Goal: Contribute content: Contribute content

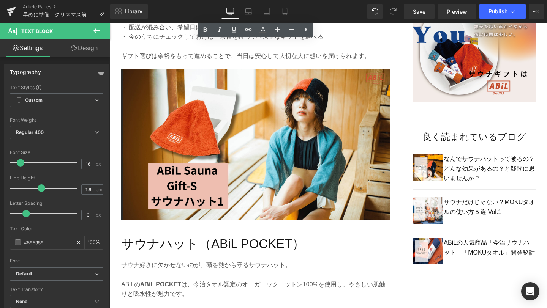
scroll to position [520, 0]
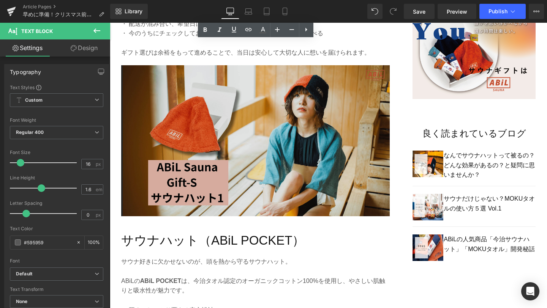
click at [286, 175] on img at bounding box center [255, 146] width 268 height 163
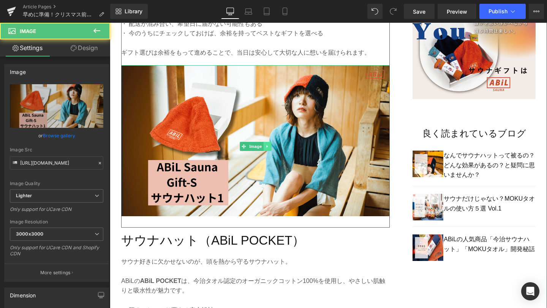
click at [268, 147] on icon at bounding box center [267, 146] width 4 height 5
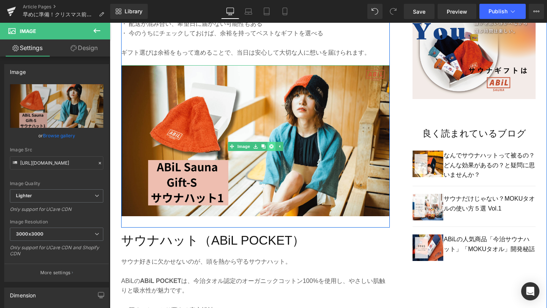
click at [275, 147] on link at bounding box center [271, 146] width 8 height 9
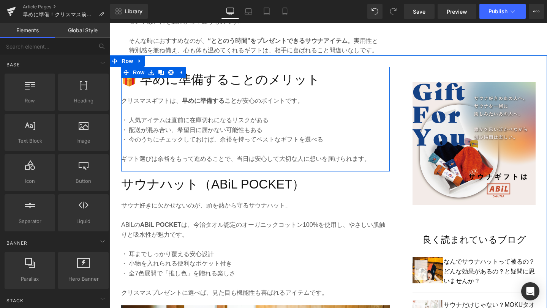
scroll to position [413, 0]
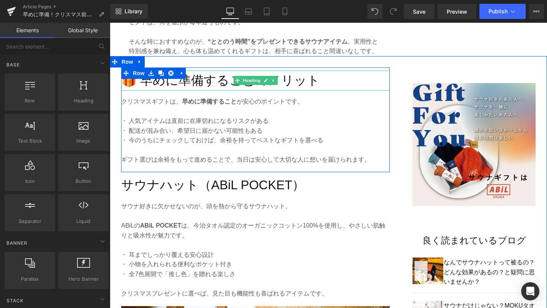
click at [143, 84] on h2 "🎁 早めに準備することのメリット" at bounding box center [255, 81] width 268 height 20
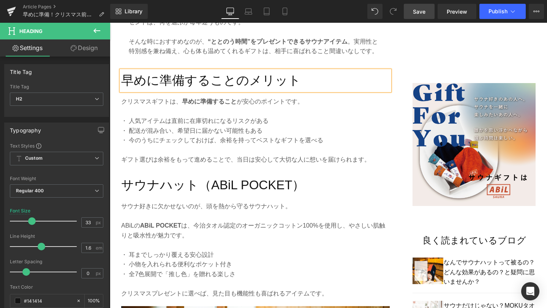
drag, startPoint x: 411, startPoint y: 11, endPoint x: 131, endPoint y: 125, distance: 301.8
click at [411, 11] on link "Save" at bounding box center [419, 11] width 31 height 15
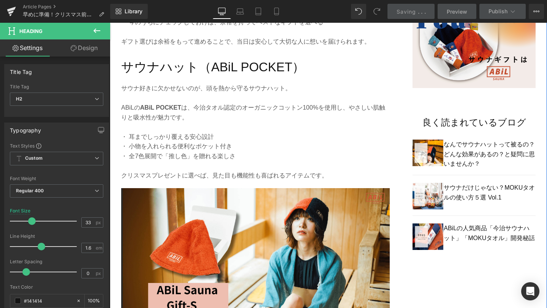
scroll to position [524, 0]
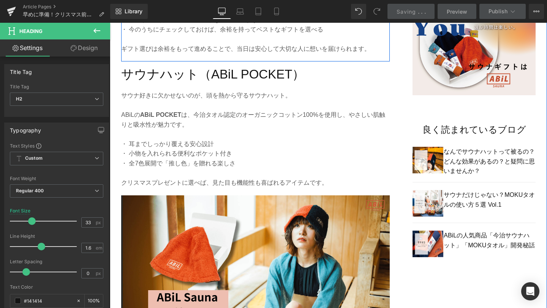
click at [232, 58] on div "早めに準備することのメリット Heading クリスマスギフトは、 早めに準備すること が安心のポイントです。 ・ 人気アイテムは直前に在庫切れになるリスクが…" at bounding box center [255, 9] width 268 height 105
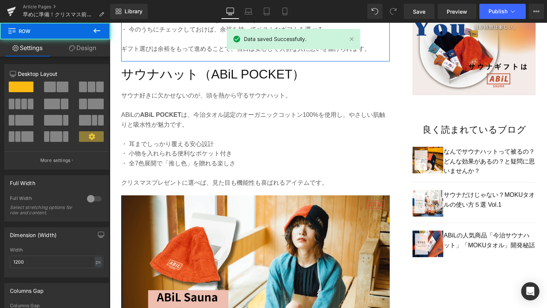
click at [77, 48] on link "Design" at bounding box center [82, 47] width 55 height 17
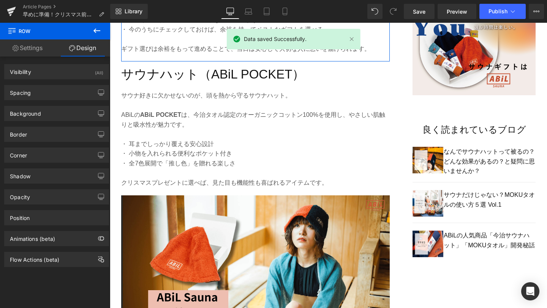
type input "0"
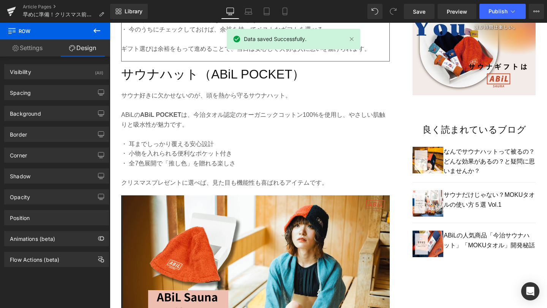
type input "0"
click at [44, 98] on div "Spacing" at bounding box center [57, 92] width 104 height 14
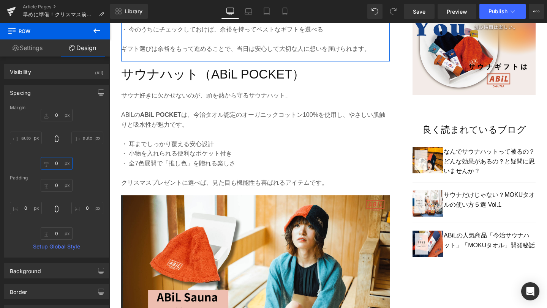
click at [55, 164] on input "0" at bounding box center [57, 163] width 32 height 13
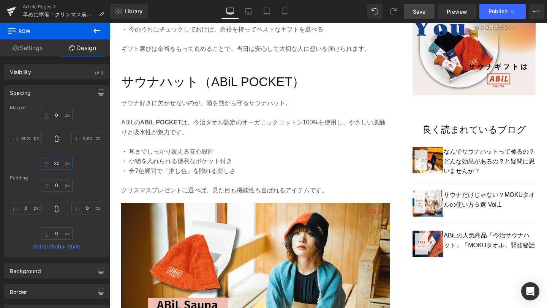
type input "20"
click at [425, 16] on link "Save" at bounding box center [419, 11] width 31 height 15
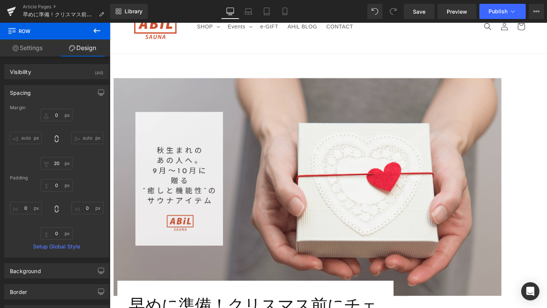
scroll to position [60, 0]
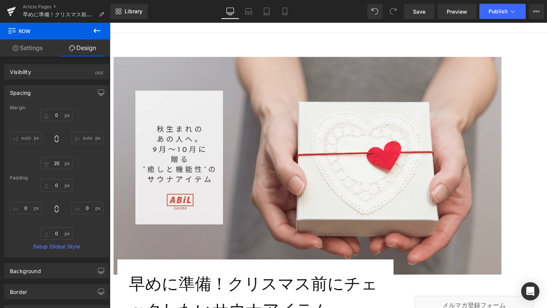
click at [261, 159] on img at bounding box center [308, 166] width 388 height 218
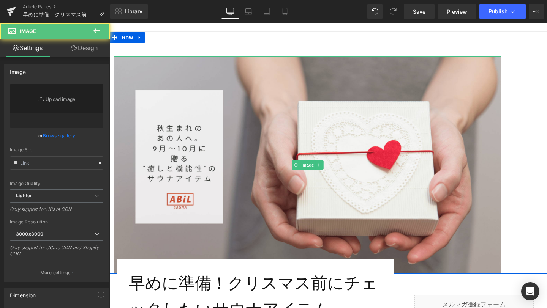
type input "[URL][DOMAIN_NAME]"
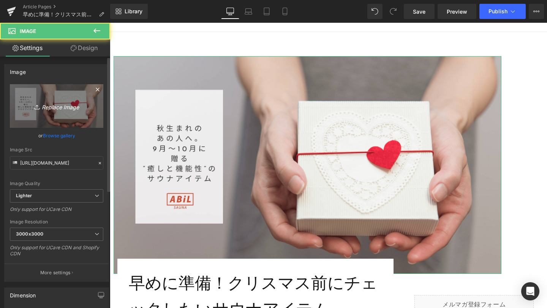
click at [63, 111] on link "Replace Image" at bounding box center [56, 106] width 93 height 44
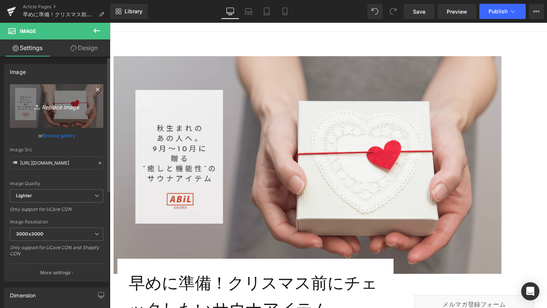
type input "C:\fakepath\1-min.png"
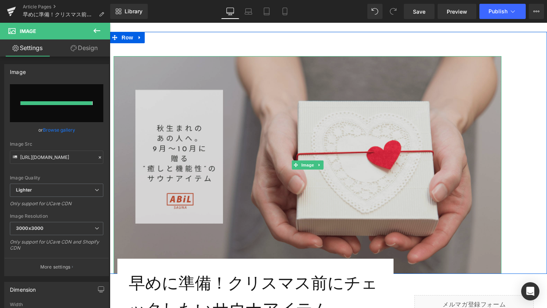
type input "[URL][DOMAIN_NAME]"
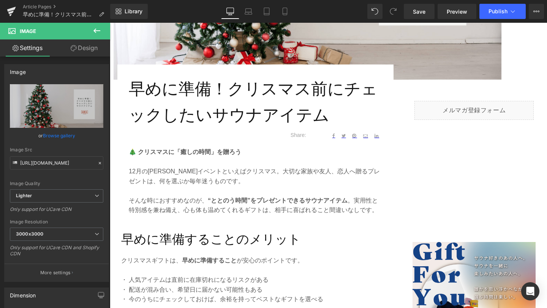
scroll to position [270, 0]
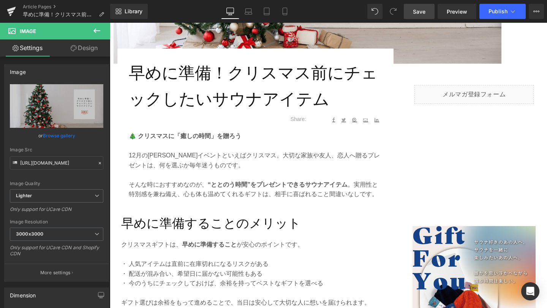
click at [416, 11] on span "Save" at bounding box center [419, 12] width 13 height 8
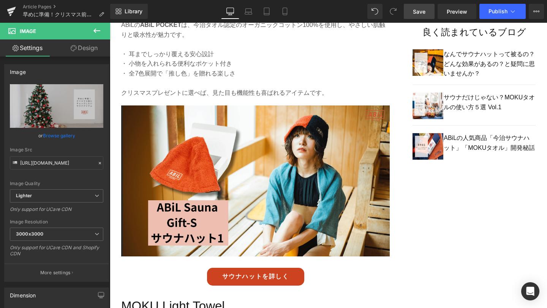
scroll to position [625, 0]
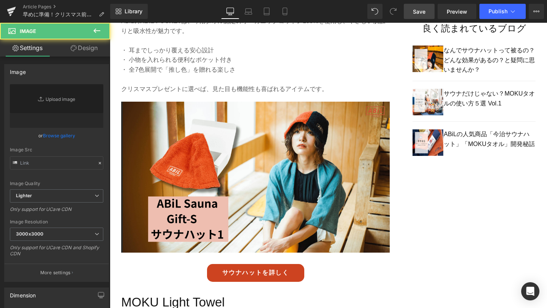
click at [241, 154] on img at bounding box center [255, 183] width 268 height 163
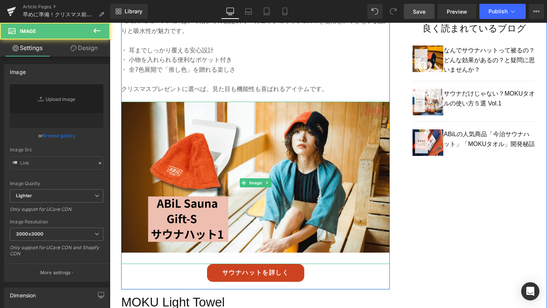
type input "[URL][DOMAIN_NAME]"
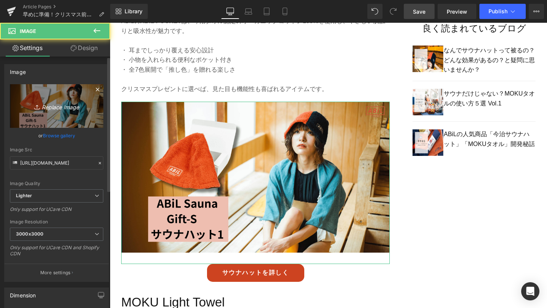
click at [61, 114] on link "Replace Image" at bounding box center [56, 106] width 93 height 44
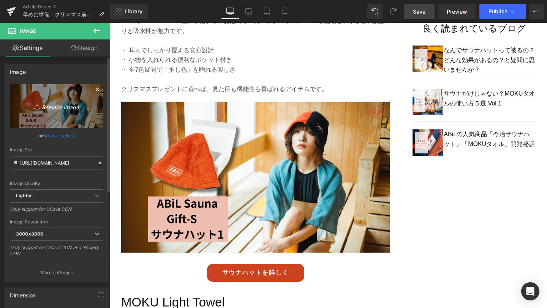
type input "C:\fakepath\2-min.png"
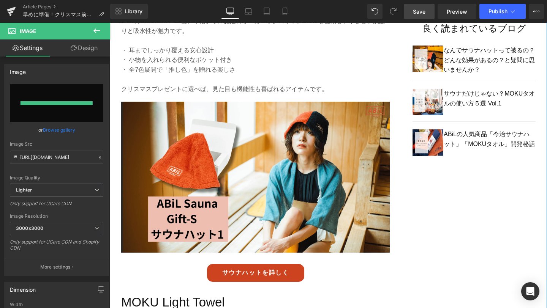
type input "[URL][DOMAIN_NAME]"
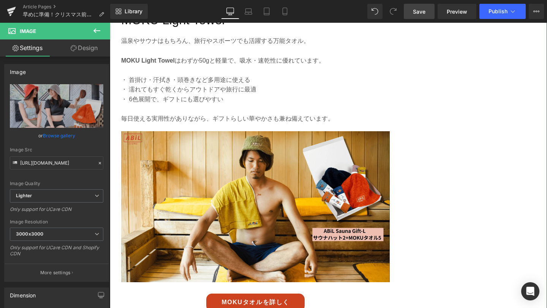
scroll to position [910, 0]
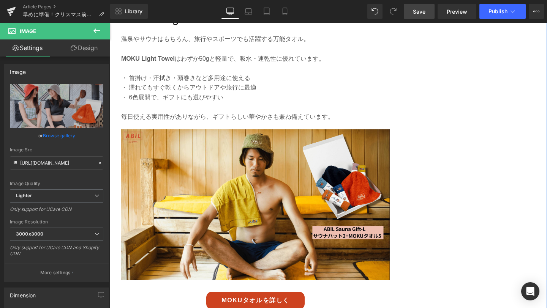
click at [315, 229] on img at bounding box center [255, 210] width 268 height 163
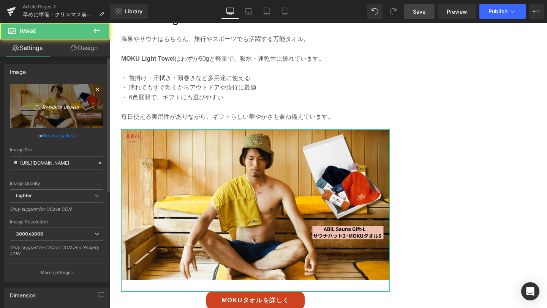
click at [66, 101] on link "Replace Image" at bounding box center [56, 106] width 93 height 44
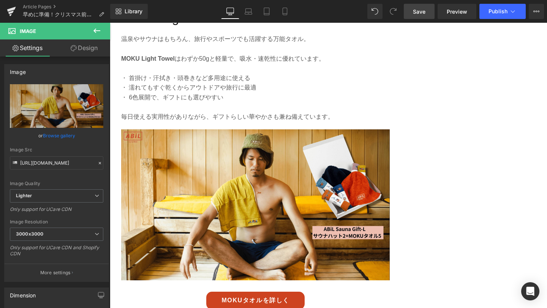
type input "C:\fakepath\3-min.png"
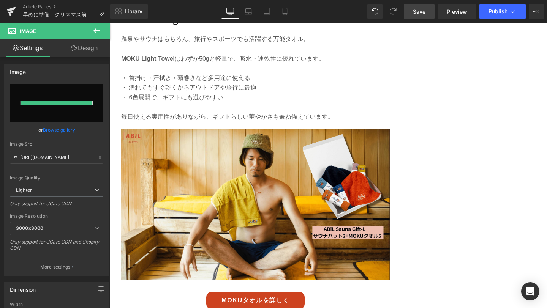
type input "[URL][DOMAIN_NAME]"
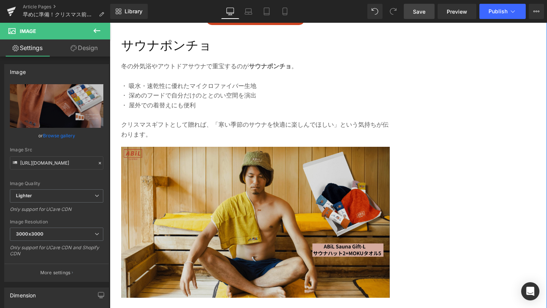
scroll to position [1219, 0]
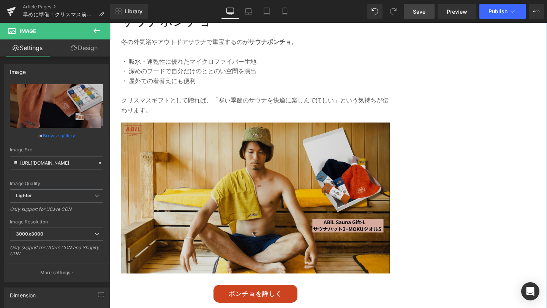
click at [283, 206] on img at bounding box center [255, 204] width 268 height 163
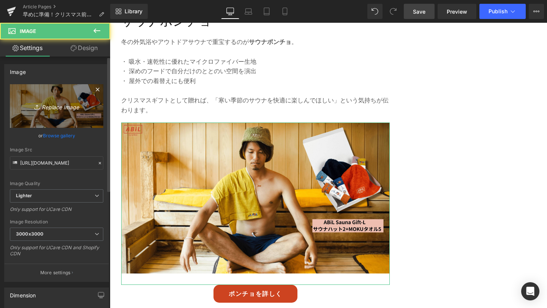
click at [56, 98] on link "Replace Image" at bounding box center [56, 106] width 93 height 44
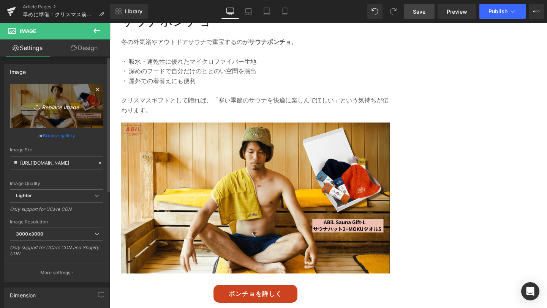
type input "C:\fakepath\3-min.png"
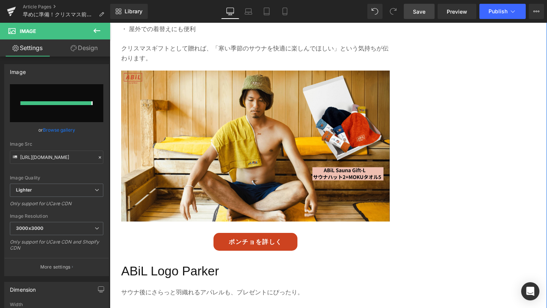
type input "[URL][DOMAIN_NAME]"
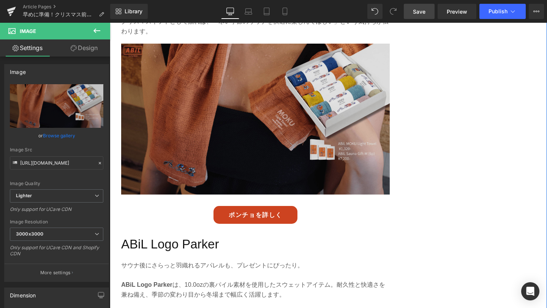
scroll to position [1301, 0]
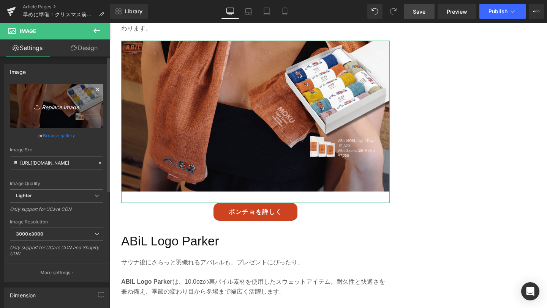
click at [55, 104] on icon "Replace Image" at bounding box center [56, 105] width 61 height 9
type input "C:\fakepath\4-min.png"
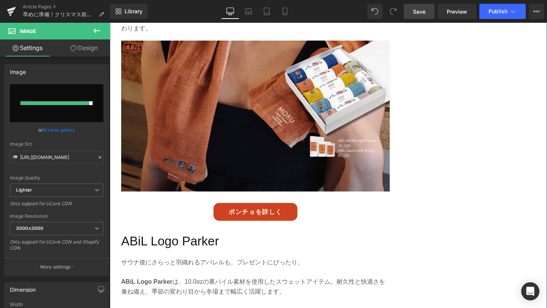
type input "[URL][DOMAIN_NAME]"
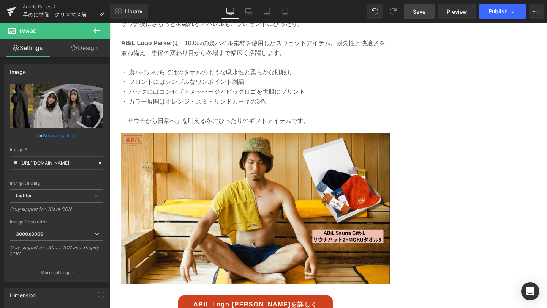
scroll to position [1565, 0]
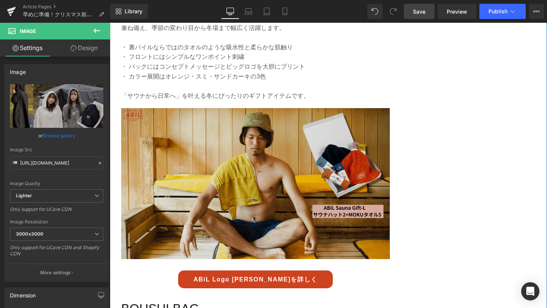
click at [245, 205] on img at bounding box center [255, 189] width 268 height 163
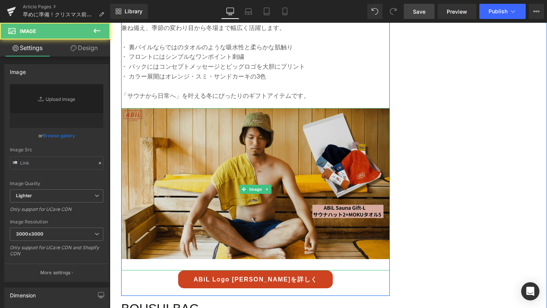
type input "[URL][DOMAIN_NAME]"
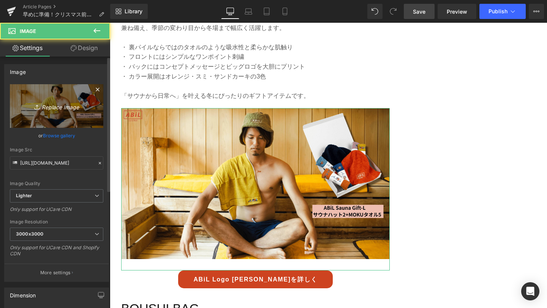
click at [61, 112] on link "Replace Image" at bounding box center [56, 106] width 93 height 44
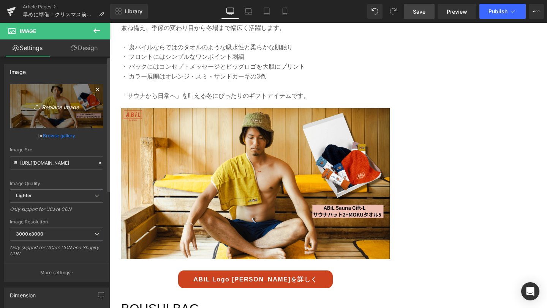
type input "C:\fakepath\5-min.png"
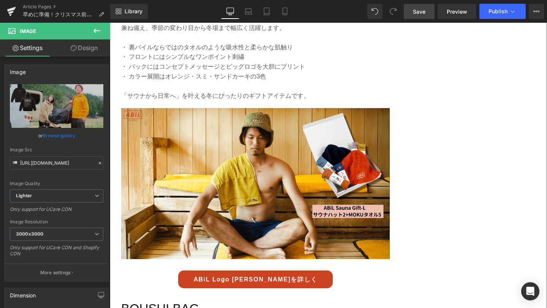
type input "[URL][DOMAIN_NAME]"
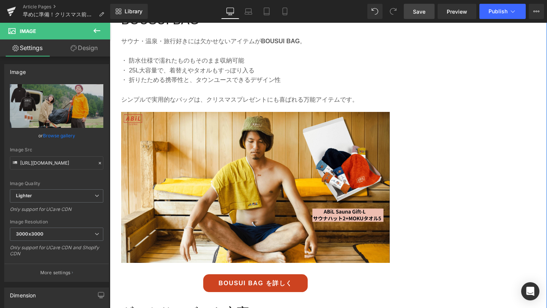
scroll to position [1892, 0]
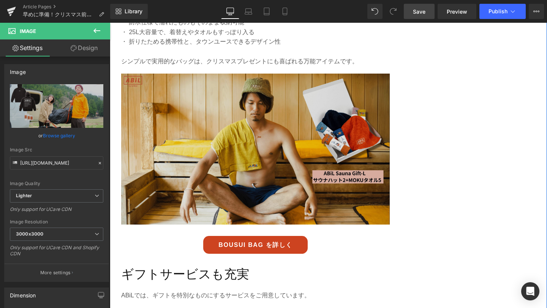
click at [243, 169] on img at bounding box center [255, 155] width 268 height 163
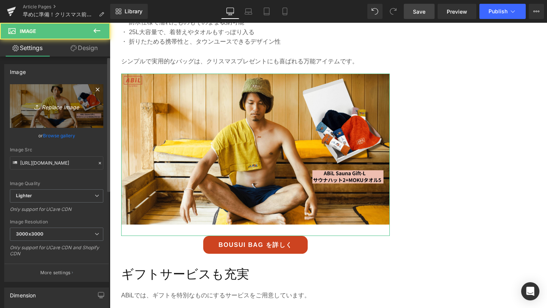
click at [70, 112] on link "Replace Image" at bounding box center [56, 106] width 93 height 44
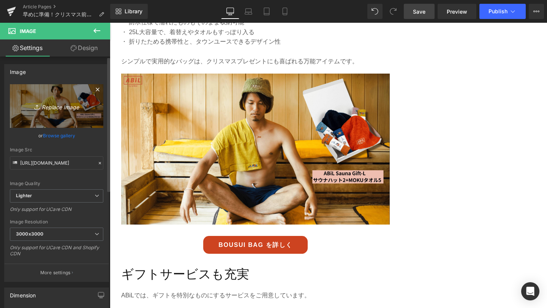
type input "C:\fakepath\6-min.png"
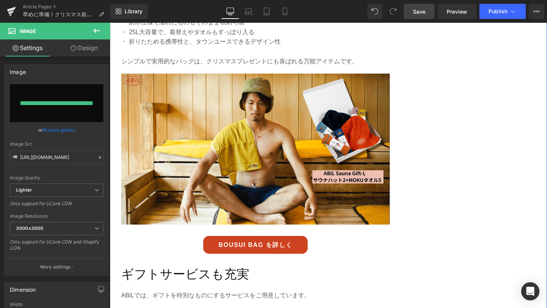
type input "[URL][DOMAIN_NAME]"
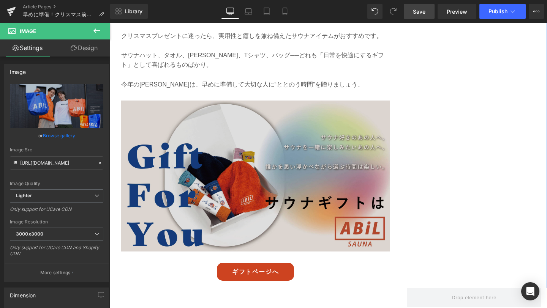
scroll to position [2378, 0]
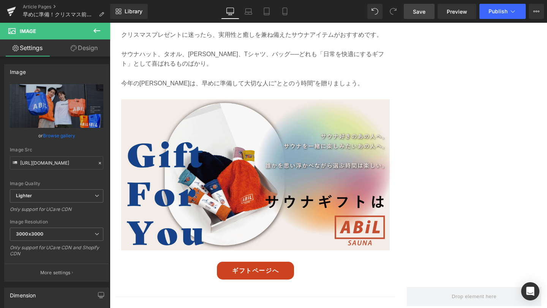
click at [416, 11] on span "Save" at bounding box center [419, 12] width 13 height 8
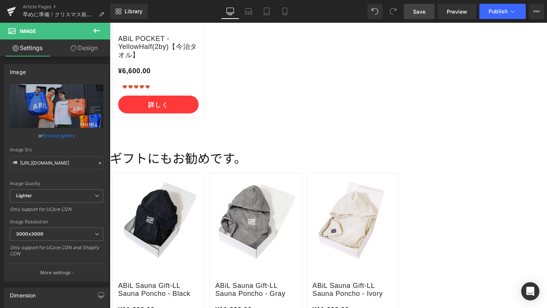
scroll to position [3352, 0]
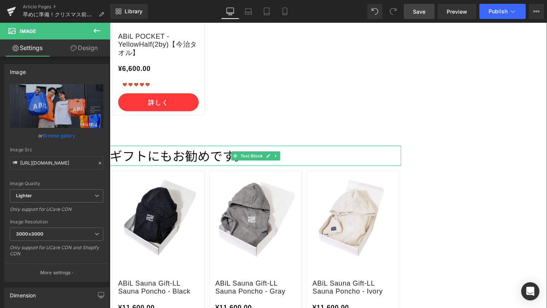
click at [220, 147] on span "ギフトにもお勧めです。" at bounding box center [178, 156] width 137 height 18
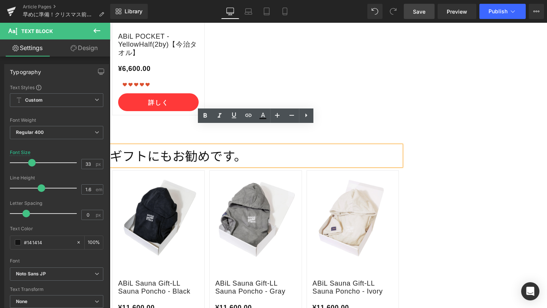
click at [245, 147] on span "ギフトにもお勧めです。" at bounding box center [178, 156] width 137 height 18
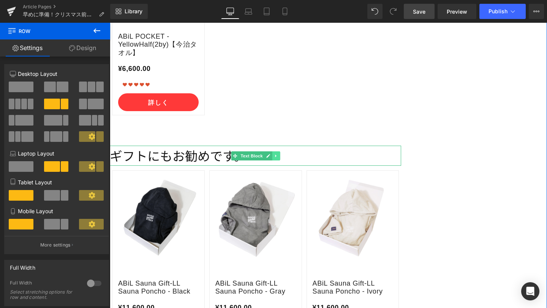
click at [278, 154] on icon at bounding box center [276, 156] width 4 height 5
click at [280, 154] on icon at bounding box center [280, 156] width 4 height 4
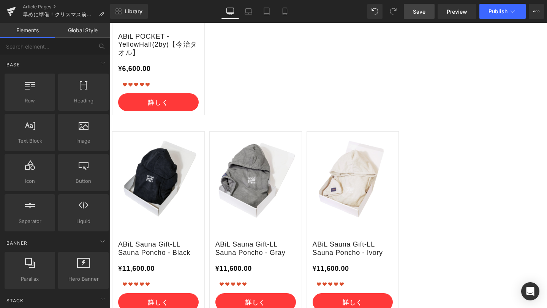
click at [418, 12] on span "Save" at bounding box center [419, 12] width 13 height 8
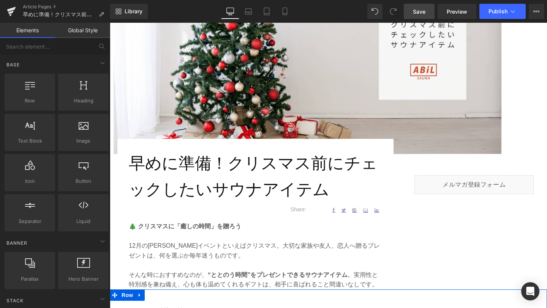
scroll to position [0, 0]
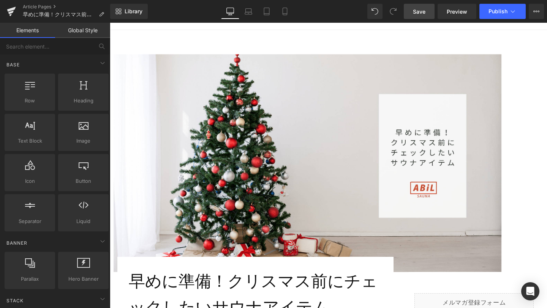
click at [194, 148] on img at bounding box center [308, 163] width 388 height 218
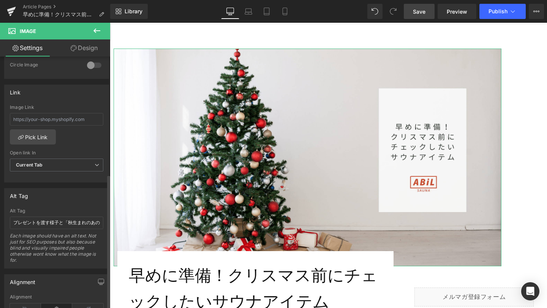
scroll to position [316, 0]
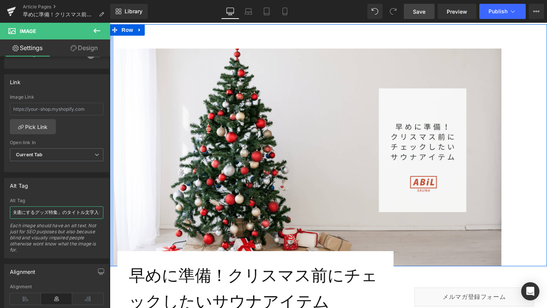
drag, startPoint x: 123, startPoint y: 234, endPoint x: 111, endPoint y: 214, distance: 23.1
type input "クリスマスツリーの前に飾られたプレゼントとブログタイトル文字"
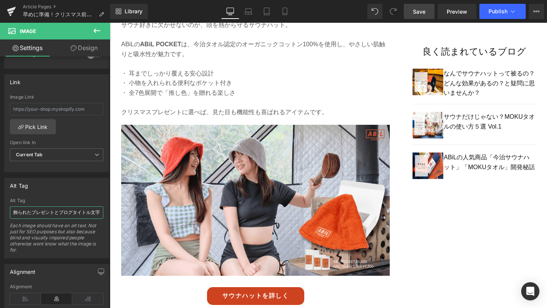
scroll to position [620, 0]
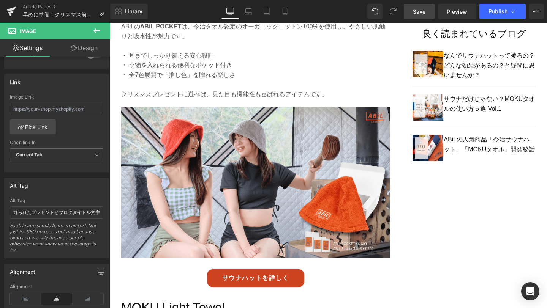
click at [203, 224] on img at bounding box center [255, 188] width 268 height 163
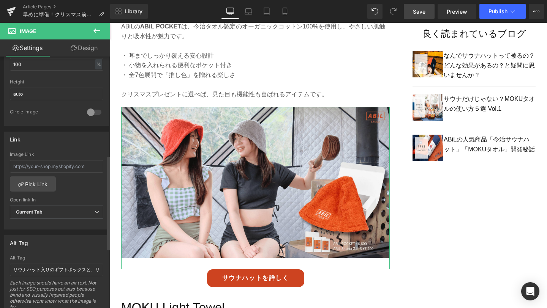
scroll to position [273, 0]
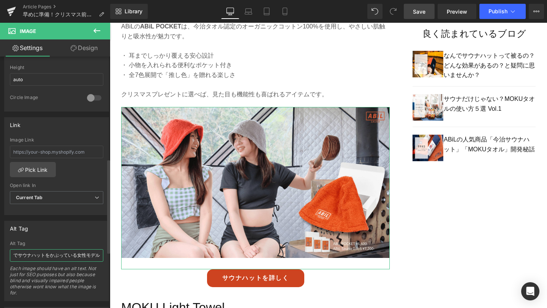
drag, startPoint x: 12, startPoint y: 254, endPoint x: 102, endPoint y: 255, distance: 89.6
click at [102, 255] on div "サウナハット入りのギフトボックスと、サウナでサウナハットをかぶっている女性モデル Alt Tag サウナハット入りのギフトボックスと、サウナでサウナハットをか…" at bounding box center [57, 271] width 104 height 60
click at [24, 255] on input "サウナでサウナハットを被って整う男女と、サウナハットのギフトボックス" at bounding box center [56, 255] width 93 height 13
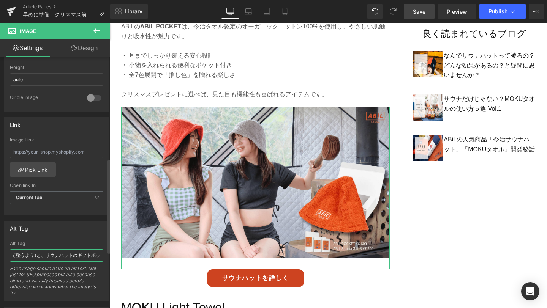
type input "サウナでサウナハットを被って整う様子と、サウナハットのギフトボックス"
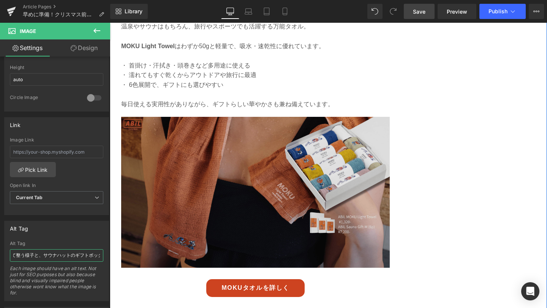
scroll to position [927, 0]
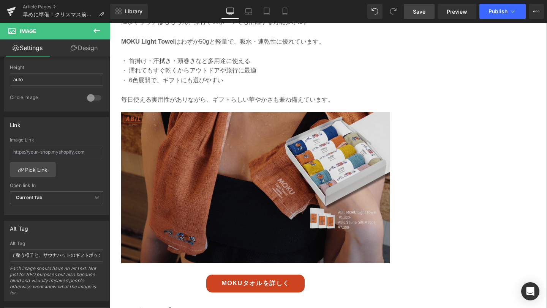
click at [185, 203] on img at bounding box center [255, 193] width 268 height 163
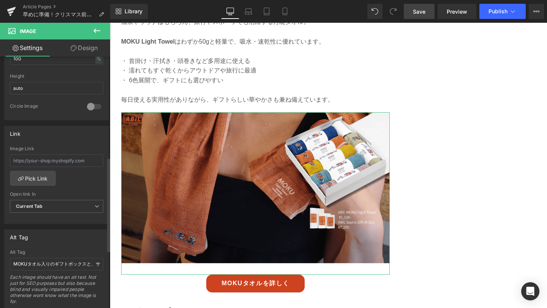
scroll to position [298, 0]
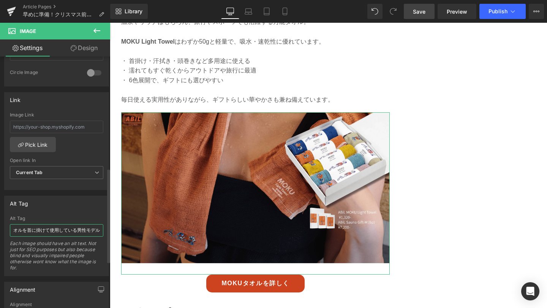
drag, startPoint x: 14, startPoint y: 232, endPoint x: 102, endPoint y: 233, distance: 87.3
click at [102, 233] on div "MOKUタオル入りのギフトボックスと、サウナでMOKUタオルを首に掛けて使用している男性モデル Alt Tag MOKUタオル入りのギフトボックスと、サウナで…" at bounding box center [57, 246] width 104 height 60
paste input "汗を拭く男性モデルと、[PERSON_NAME]のギフトセットボックス"
click at [40, 231] on input "汗を拭く男性モデルと、[PERSON_NAME]のギフトセットボックス" at bounding box center [56, 230] width 93 height 13
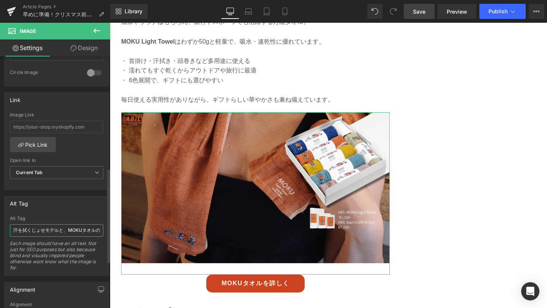
type input "汗を拭く女性モデルと、MOKUタオルのギフトセットボックス"
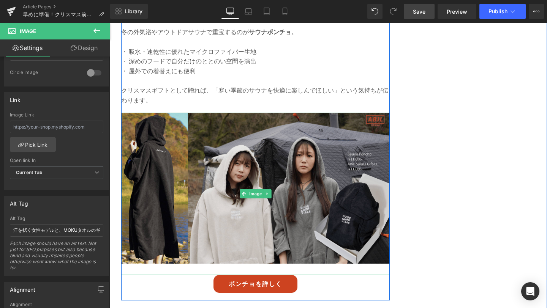
scroll to position [1255, 0]
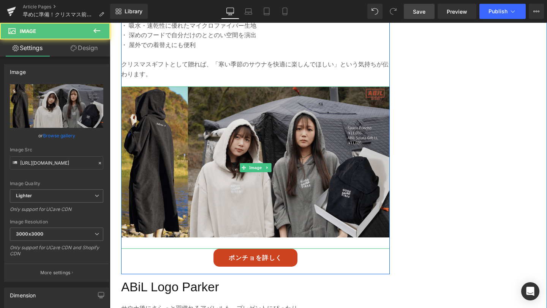
click at [223, 243] on img at bounding box center [255, 168] width 268 height 163
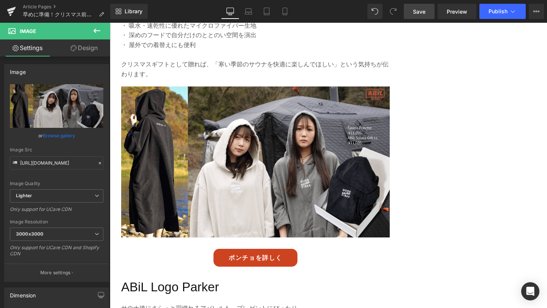
click at [423, 16] on link "Save" at bounding box center [419, 11] width 31 height 15
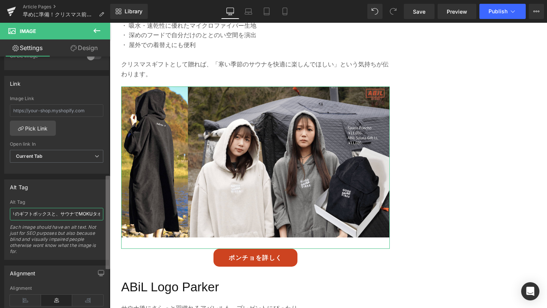
scroll to position [0, 121]
drag, startPoint x: 12, startPoint y: 215, endPoint x: 100, endPoint y: 215, distance: 88.1
click at [100, 215] on input "MOKUタオル入りのギフトボックスと、サウナでMOKUタオルを首に掛けて使用している男性モデル" at bounding box center [56, 214] width 93 height 13
paste input "サウナポンチョを着用したモデルの全身・上半身アップと、ポンチョギフトボックス"
type input "サウナポンチョを着用したモデルの全身・上半身アップと、ポンチョギフトボックス"
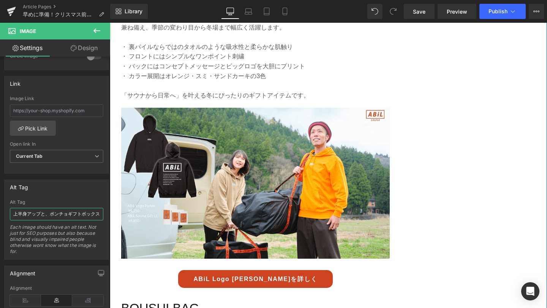
scroll to position [1584, 0]
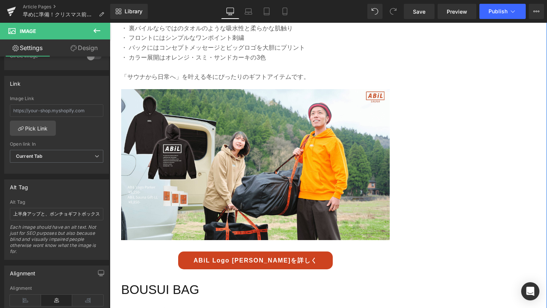
click at [204, 191] on img at bounding box center [255, 170] width 268 height 163
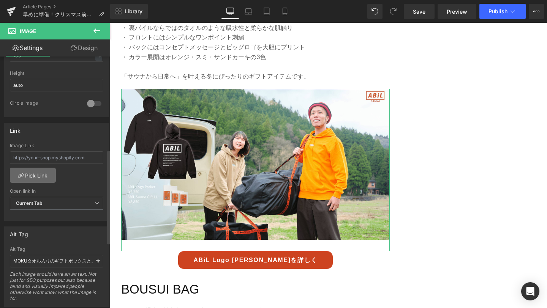
scroll to position [307, 0]
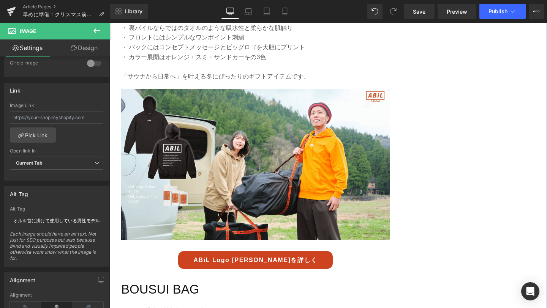
drag, startPoint x: 124, startPoint y: 243, endPoint x: 120, endPoint y: 219, distance: 23.6
type input "アウトドアシーンでABiL Logo Parkerを着用するモデルと、パーカーギフト"
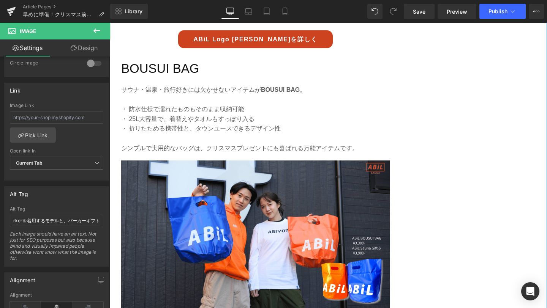
scroll to position [1882, 0]
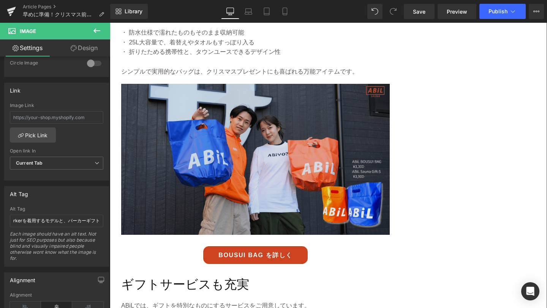
click at [237, 197] on img at bounding box center [255, 165] width 268 height 163
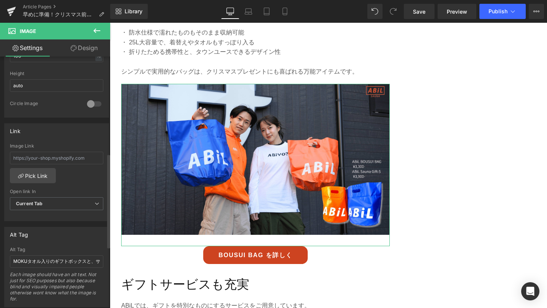
scroll to position [275, 0]
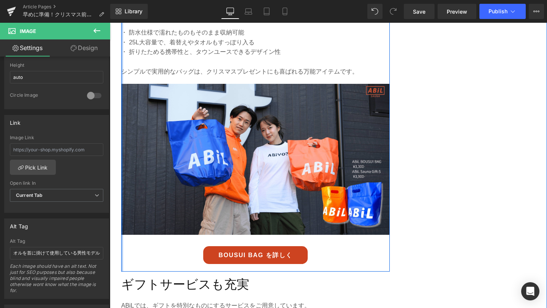
drag, startPoint x: 123, startPoint y: 276, endPoint x: 120, endPoint y: 253, distance: 23.5
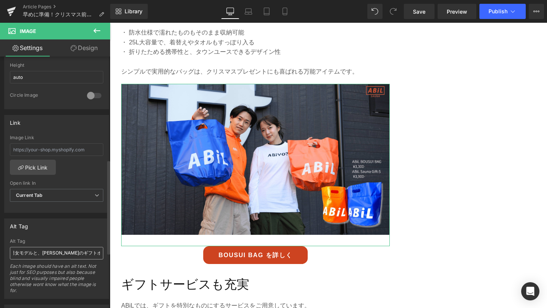
scroll to position [0, 49]
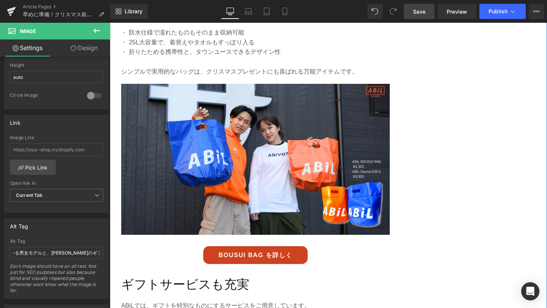
type input "BOUSUI BAGを持っている男女モデルと、[PERSON_NAME]のギフト"
click at [425, 11] on span "Save" at bounding box center [419, 12] width 13 height 8
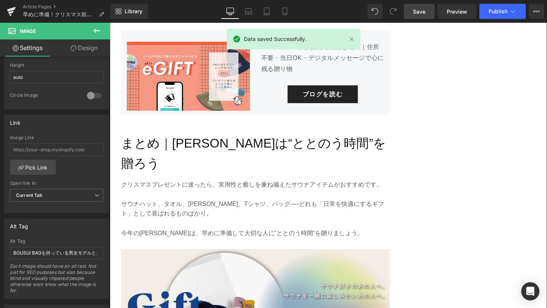
scroll to position [2225, 0]
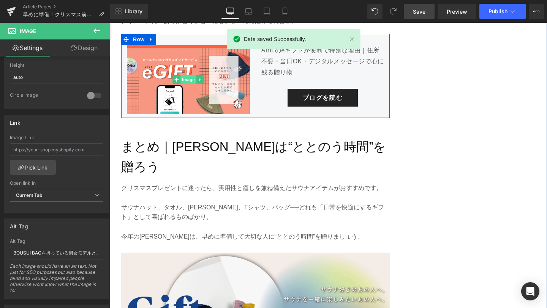
click at [189, 80] on span "Image" at bounding box center [188, 79] width 16 height 9
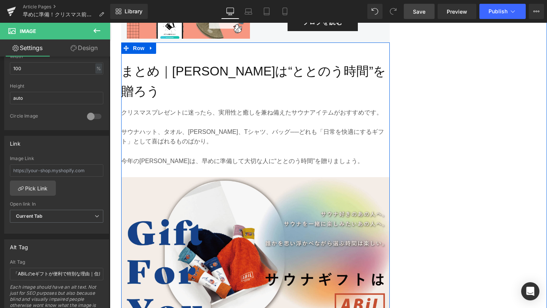
scroll to position [2346, 0]
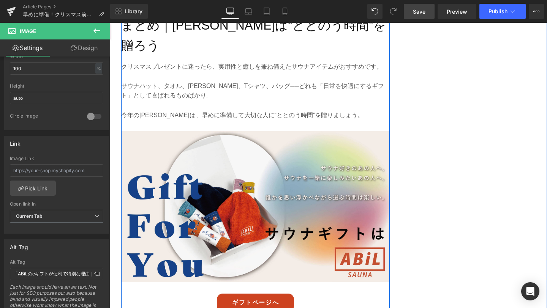
click at [248, 196] on div "Image" at bounding box center [255, 212] width 268 height 163
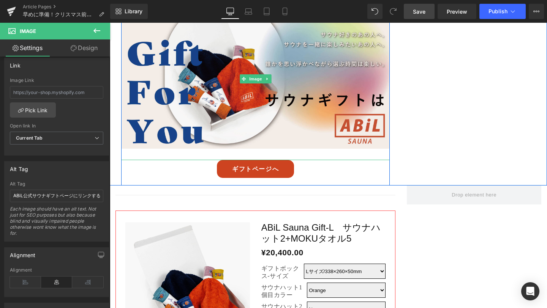
scroll to position [2481, 0]
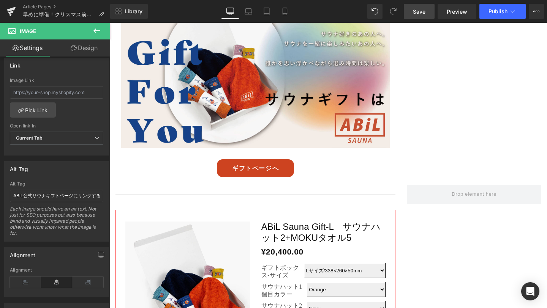
click at [253, 159] on div "ギフトページへ Button" at bounding box center [255, 168] width 268 height 18
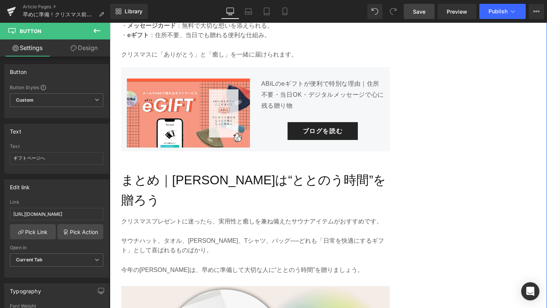
scroll to position [2181, 0]
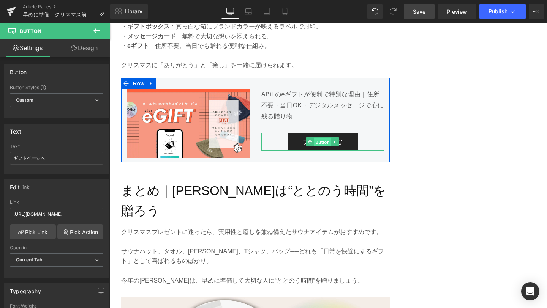
click at [326, 142] on span "Button" at bounding box center [322, 141] width 17 height 9
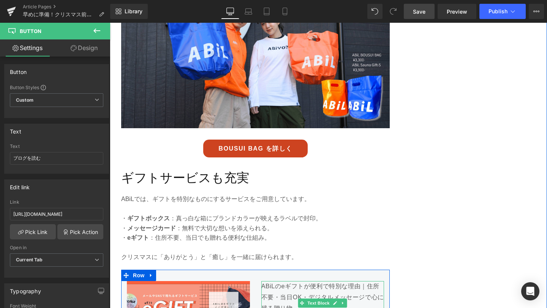
scroll to position [1983, 0]
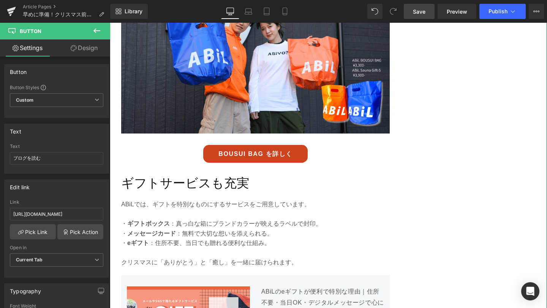
click at [260, 154] on div "BOUSUI BAG を詳しく Button" at bounding box center [255, 154] width 268 height 18
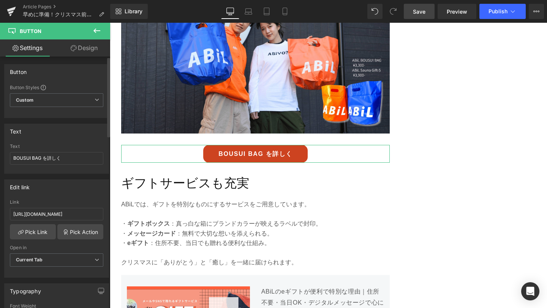
scroll to position [11, 0]
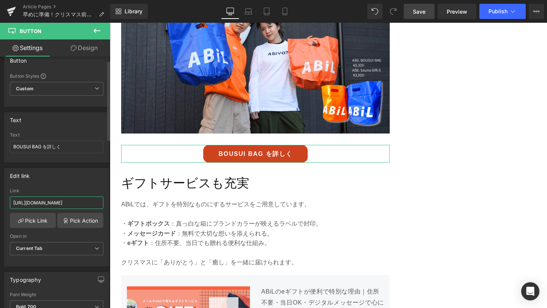
drag, startPoint x: 13, startPoint y: 202, endPoint x: 102, endPoint y: 207, distance: 89.4
click at [102, 207] on div "[URL][DOMAIN_NAME] Link [URL][DOMAIN_NAME] Pick Link Pick Action Current Tab Ne…" at bounding box center [57, 227] width 104 height 78
type input "[URL][DOMAIN_NAME]"
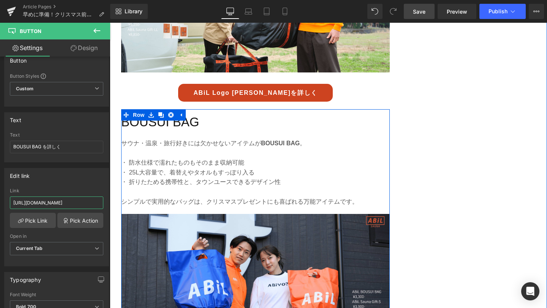
scroll to position [1724, 0]
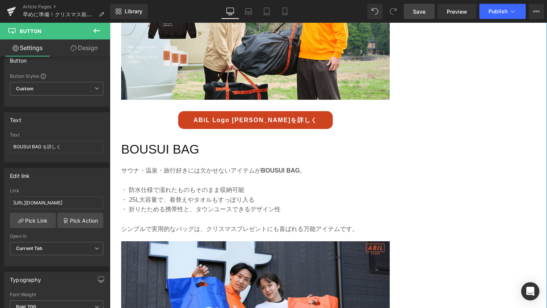
click at [264, 122] on div "ABiL Logo Parkerを詳しく Button" at bounding box center [255, 120] width 268 height 18
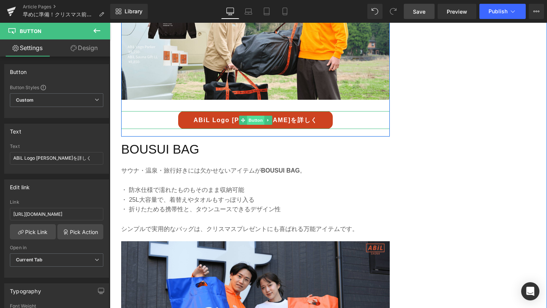
click at [255, 122] on span "Button" at bounding box center [255, 120] width 17 height 9
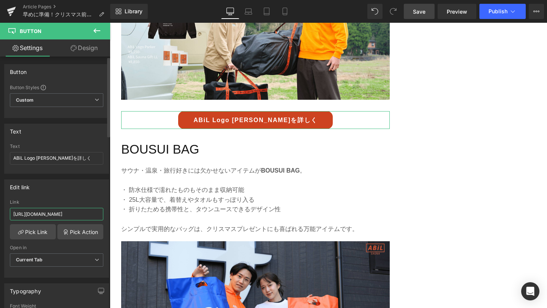
drag, startPoint x: 13, startPoint y: 214, endPoint x: 101, endPoint y: 218, distance: 88.9
click at [101, 218] on div "[URL][DOMAIN_NAME] Link [URL][DOMAIN_NAME] Pick Link Pick Action Current Tab Ne…" at bounding box center [57, 239] width 104 height 78
paste input "logo-apparel"
type input "[URL][DOMAIN_NAME]"
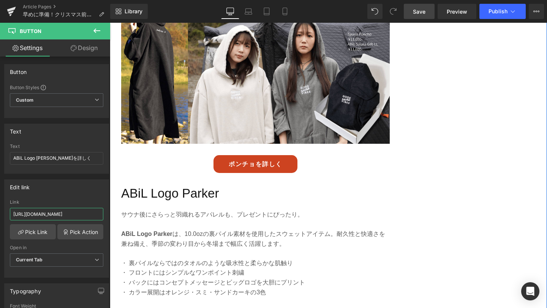
scroll to position [1347, 0]
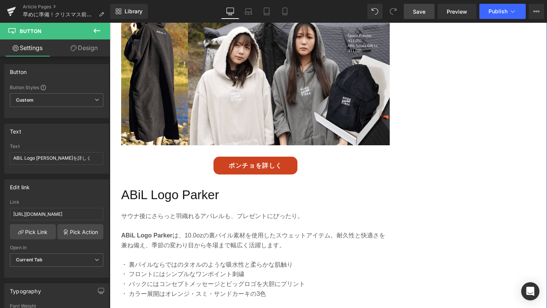
click at [257, 163] on div "ポンチョを詳しく Button" at bounding box center [255, 166] width 268 height 18
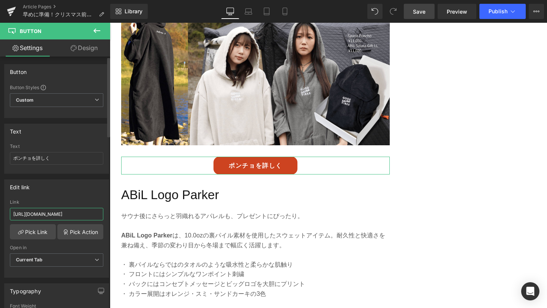
drag, startPoint x: 13, startPoint y: 215, endPoint x: 104, endPoint y: 218, distance: 91.6
click at [104, 218] on div "[URL][DOMAIN_NAME] Link [URL][DOMAIN_NAME] Pick Link Pick Action Current Tab Ne…" at bounding box center [57, 239] width 104 height 78
type input "[URL][DOMAIN_NAME]"
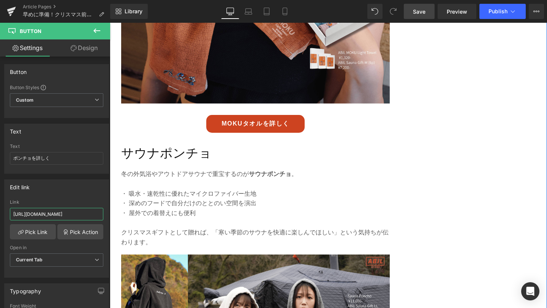
scroll to position [1048, 0]
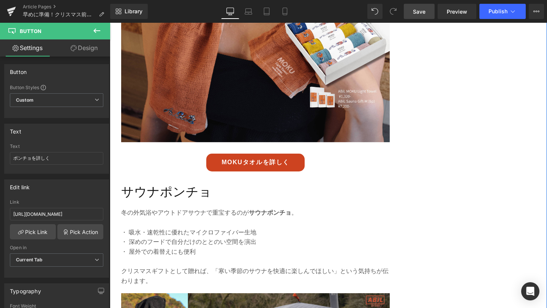
click at [256, 169] on link "MOKUタオルを詳しく" at bounding box center [255, 163] width 98 height 18
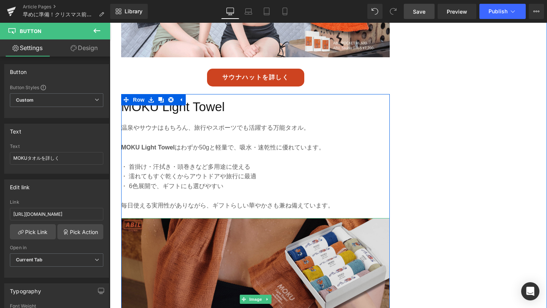
scroll to position [816, 0]
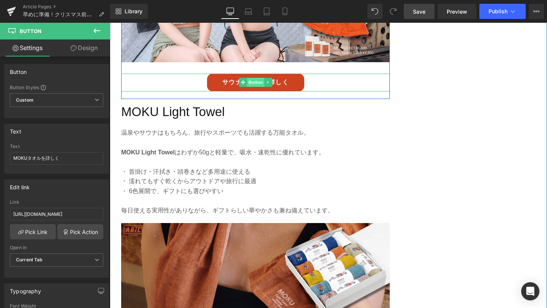
click at [254, 82] on span "Button" at bounding box center [255, 82] width 17 height 9
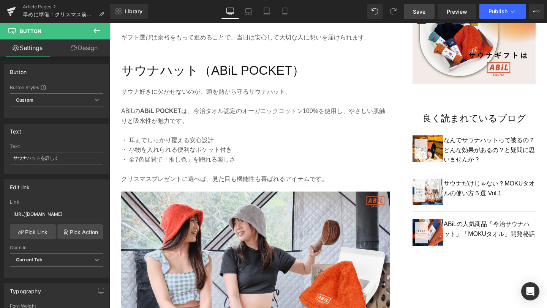
scroll to position [518, 0]
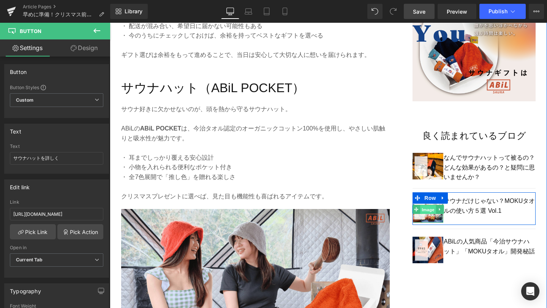
click at [428, 214] on span "Image" at bounding box center [428, 209] width 16 height 9
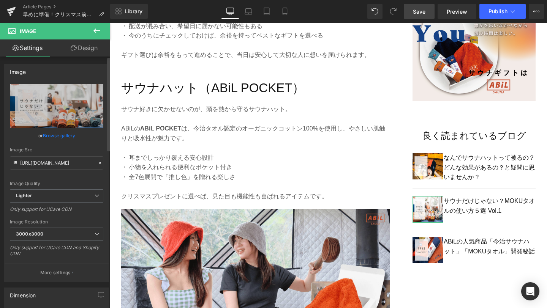
click at [57, 137] on link "Browse gallery" at bounding box center [59, 135] width 32 height 13
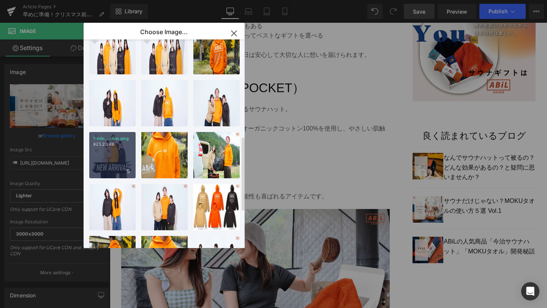
scroll to position [285, 0]
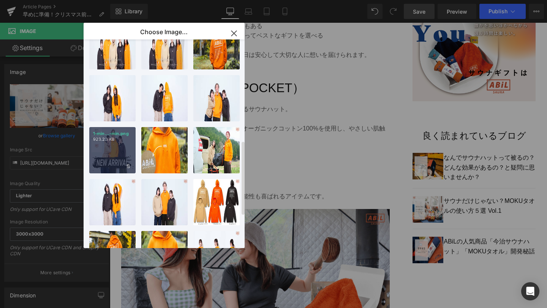
click at [108, 151] on div "1-min...-min.png 923.23 KB" at bounding box center [112, 150] width 46 height 46
type input "[URL][DOMAIN_NAME]"
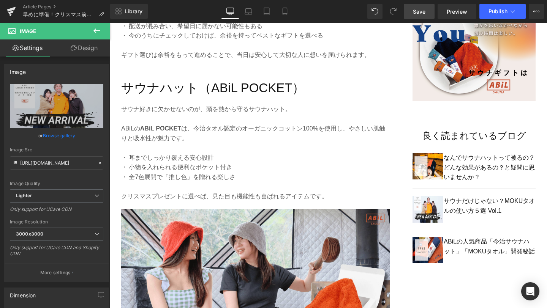
click at [420, 13] on span "Save" at bounding box center [419, 12] width 13 height 8
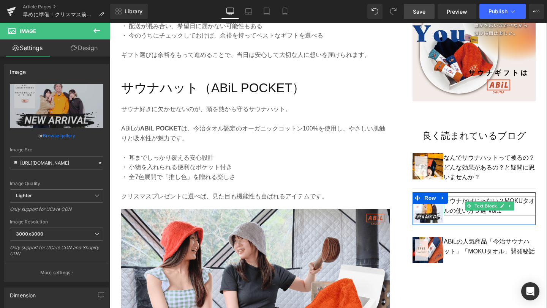
click at [458, 212] on p "サウナだけじゃない？MOKUタオルの使い方５選 Vol.1" at bounding box center [489, 205] width 92 height 19
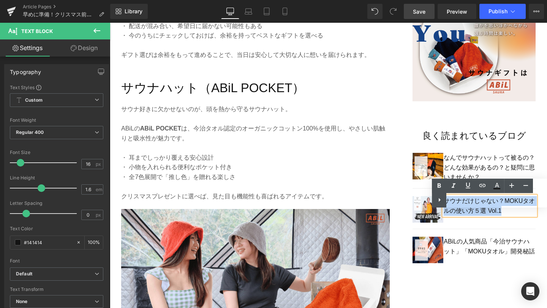
drag, startPoint x: 508, startPoint y: 211, endPoint x: 447, endPoint y: 199, distance: 62.8
click at [447, 199] on p "サウナだけじゃない？MOKUタオルの使い方５選 Vol.1" at bounding box center [489, 205] width 92 height 19
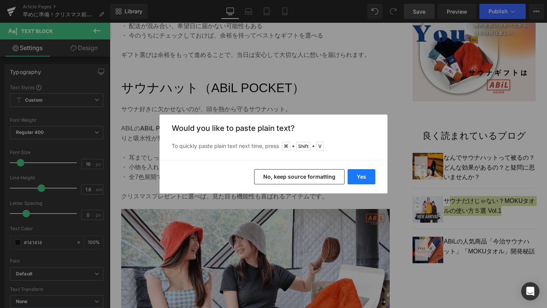
click at [361, 178] on button "Yes" at bounding box center [361, 176] width 28 height 15
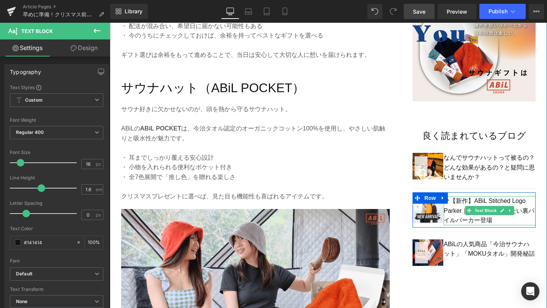
click at [455, 202] on p "サ【新作】ABiL Stitched Logo Parker｜秋冬の定番にしたい裏パイルパーカー登場" at bounding box center [489, 210] width 92 height 29
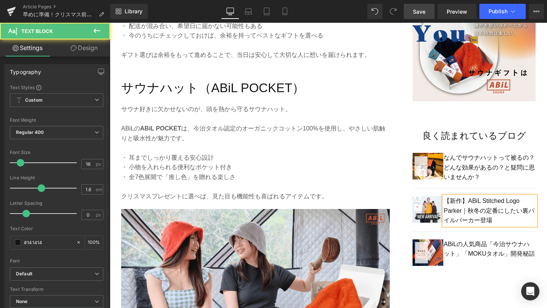
click at [505, 203] on p "【新作】ABiL Stitched Logo Parker｜秋冬の定番にしたい裏パイルパーカー登場" at bounding box center [489, 210] width 92 height 29
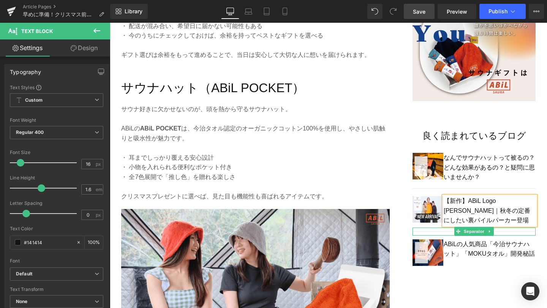
click at [512, 230] on div at bounding box center [473, 232] width 123 height 8
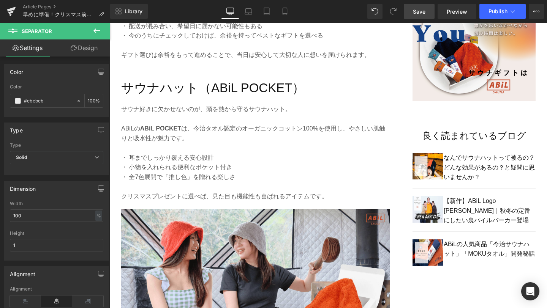
click at [423, 12] on span "Save" at bounding box center [419, 12] width 13 height 8
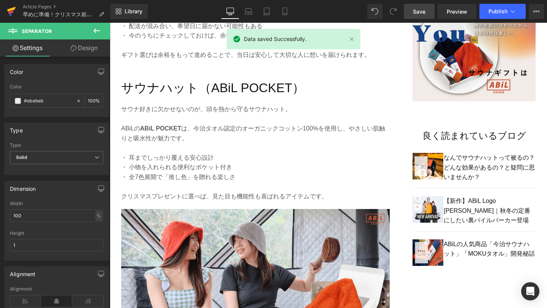
click at [6, 10] on link at bounding box center [11, 11] width 23 height 23
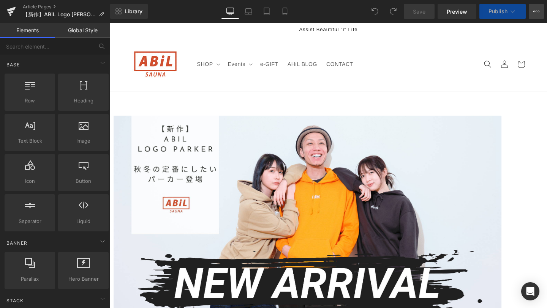
drag, startPoint x: 0, startPoint y: 0, endPoint x: 534, endPoint y: 14, distance: 534.0
click at [534, 14] on icon at bounding box center [536, 11] width 6 height 6
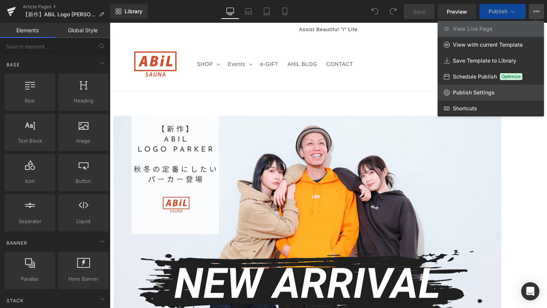
click at [491, 90] on span "Publish Settings" at bounding box center [474, 92] width 42 height 7
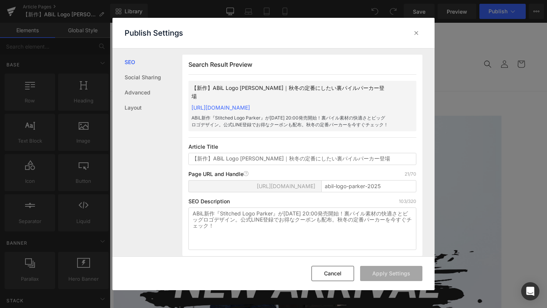
scroll to position [0, 0]
click at [416, 35] on icon at bounding box center [416, 33] width 8 height 8
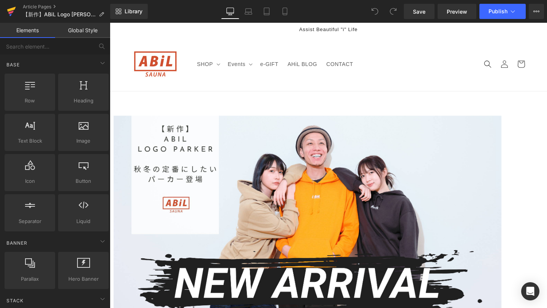
click at [8, 13] on icon at bounding box center [11, 11] width 9 height 19
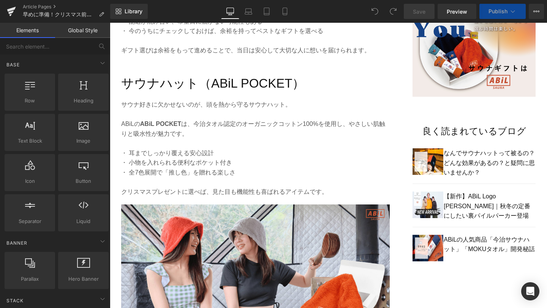
scroll to position [525, 0]
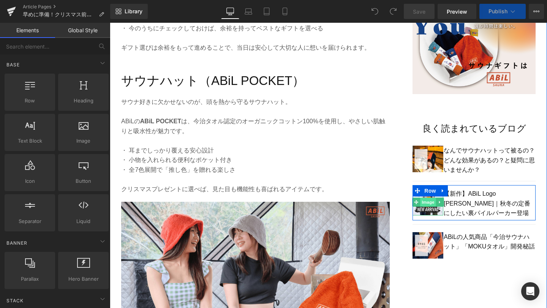
click at [429, 202] on span "Image" at bounding box center [428, 202] width 16 height 9
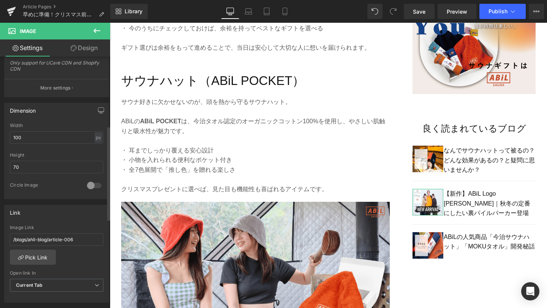
scroll to position [204, 0]
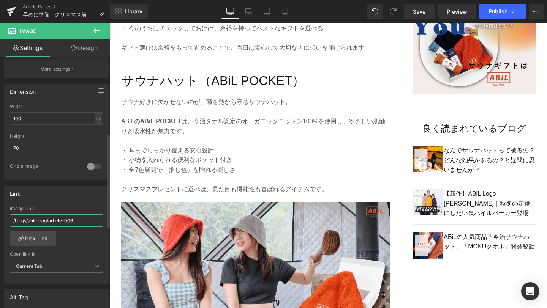
drag, startPoint x: 78, startPoint y: 219, endPoint x: 11, endPoint y: 218, distance: 67.2
click at [11, 218] on input "/blogs/ahil-blog/article-006" at bounding box center [56, 221] width 93 height 13
paste input "[URL][DOMAIN_NAME]"
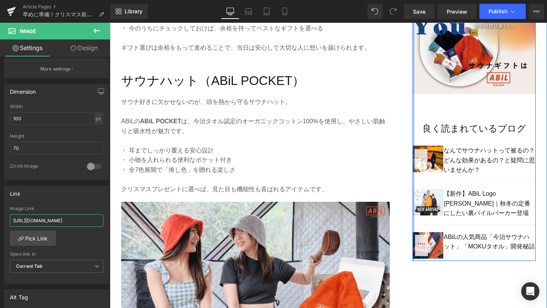
type input "[URL][DOMAIN_NAME]"
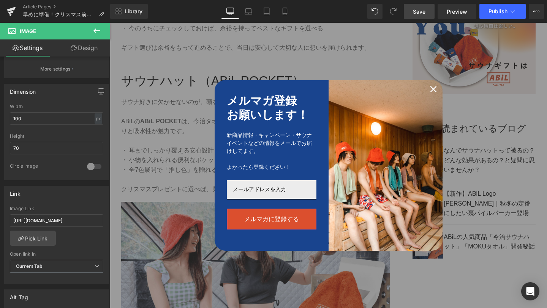
scroll to position [0, 0]
click at [418, 10] on span "Save" at bounding box center [419, 12] width 13 height 8
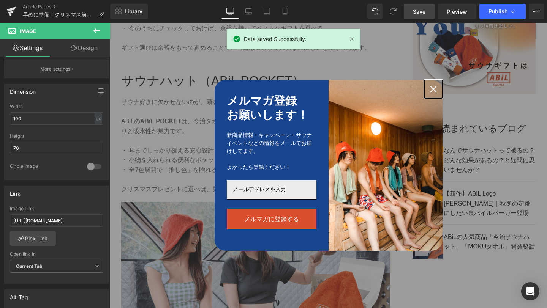
click at [434, 91] on icon "close icon" at bounding box center [433, 89] width 6 height 6
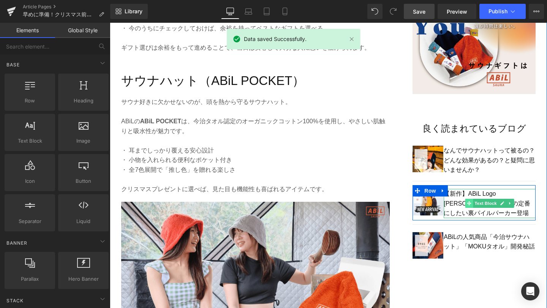
click at [469, 206] on span at bounding box center [469, 203] width 8 height 9
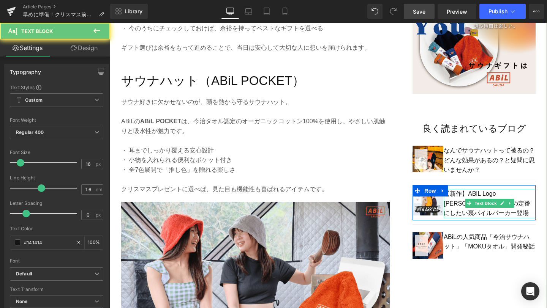
click at [463, 213] on p "【新作】ABiL Logo [PERSON_NAME]｜秋冬の定番にしたい裏パイルパーカー登場" at bounding box center [489, 203] width 92 height 29
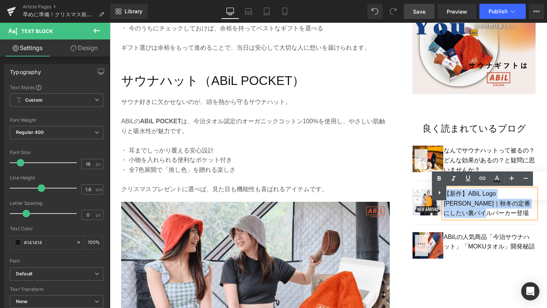
drag, startPoint x: 461, startPoint y: 213, endPoint x: 445, endPoint y: 192, distance: 26.4
click at [445, 192] on p "【新作】ABiL Logo [PERSON_NAME]｜秋冬の定番にしたい裏パイルパーカー登場" at bounding box center [489, 203] width 92 height 29
copy p "【新作】ABiL Logo [PERSON_NAME]｜秋冬の定番にしたい裏パイルパーカー登場"
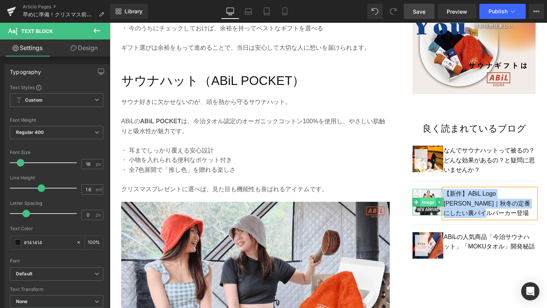
click at [426, 203] on span "Image" at bounding box center [428, 202] width 16 height 9
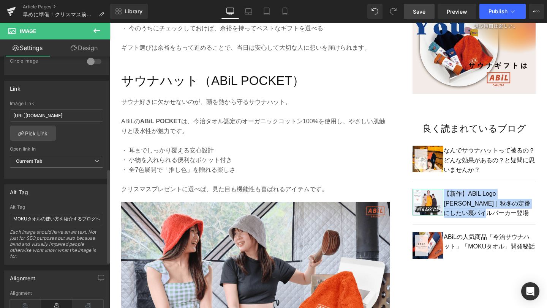
scroll to position [332, 0]
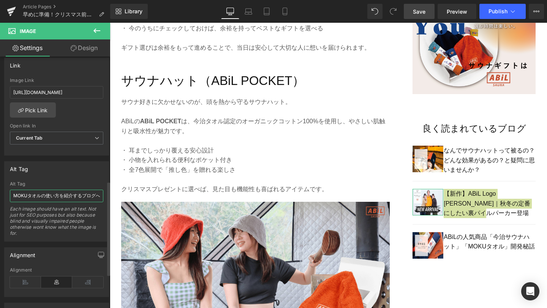
drag, startPoint x: 13, startPoint y: 196, endPoint x: 82, endPoint y: 198, distance: 69.5
click at [82, 198] on input "MOKUタオルの使い方を紹介するブログへのリンクバナー画像" at bounding box center [56, 196] width 93 height 13
type input "【新作】ABiL Logo Parker｜秋冬の定番にしたい裏パイルパーカー登場ブログへのリンクバナー画像"
click at [419, 9] on span "Save" at bounding box center [419, 12] width 13 height 8
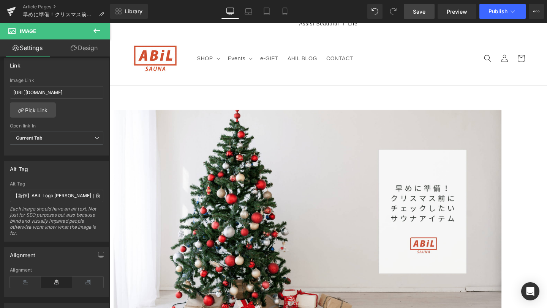
scroll to position [0, 0]
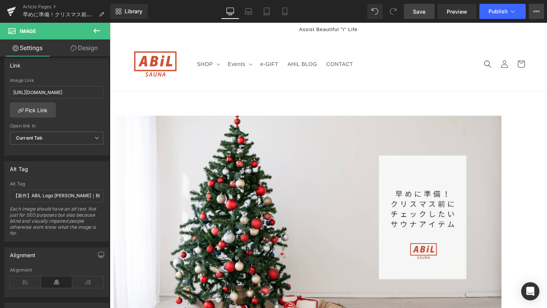
click at [534, 12] on icon at bounding box center [536, 11] width 6 height 6
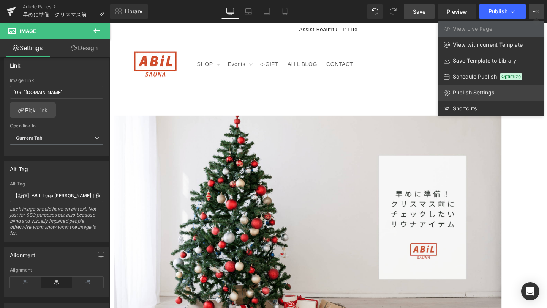
click at [484, 96] on link "Publish Settings" at bounding box center [490, 93] width 106 height 16
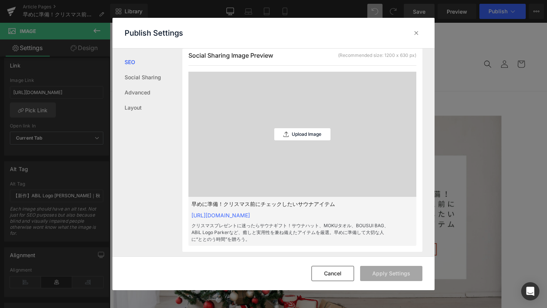
scroll to position [213, 0]
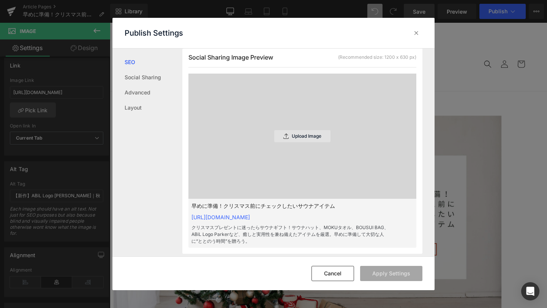
click at [305, 138] on p "Upload Image" at bounding box center [307, 136] width 30 height 5
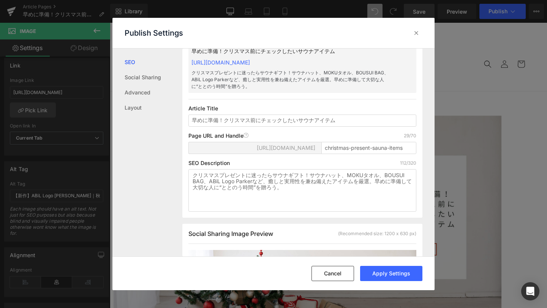
scroll to position [0, 0]
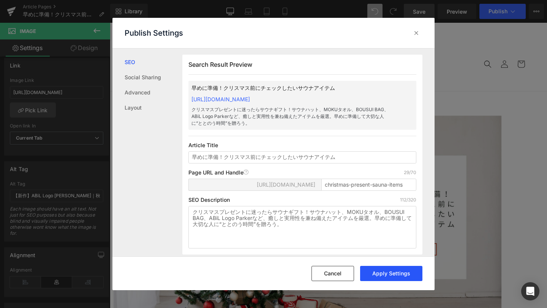
click at [396, 275] on button "Apply Settings" at bounding box center [391, 273] width 62 height 15
click at [417, 35] on icon at bounding box center [416, 33] width 8 height 8
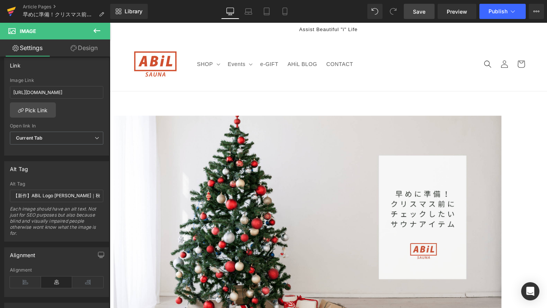
click at [9, 12] on icon at bounding box center [10, 12] width 5 height 3
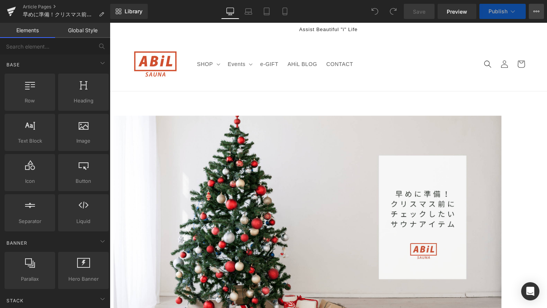
click at [535, 10] on icon at bounding box center [536, 11] width 6 height 6
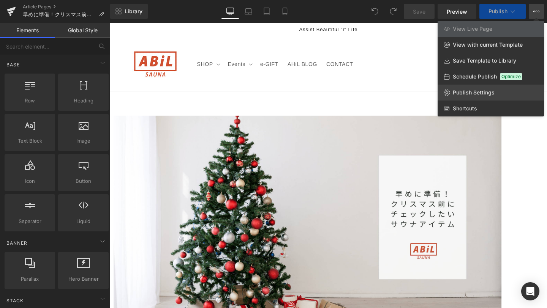
click at [483, 91] on span "Publish Settings" at bounding box center [474, 92] width 42 height 7
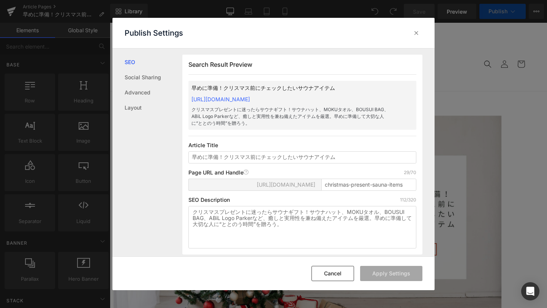
scroll to position [0, 0]
copy link "https://abil-japan.myshopify.com/blogs/ahil-blog/christmas-present-sauna-items"
